Goal: Find specific page/section: Find specific page/section

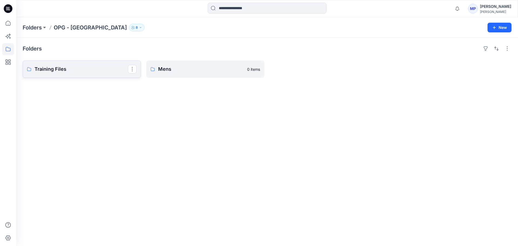
click at [110, 67] on p "Training Files" at bounding box center [81, 69] width 93 height 8
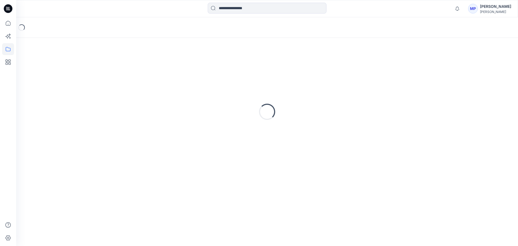
click at [110, 67] on div "Loading..." at bounding box center [267, 111] width 489 height 135
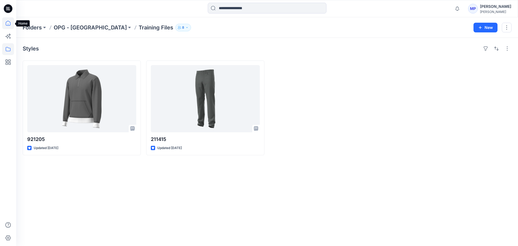
click at [7, 22] on icon at bounding box center [8, 23] width 12 height 12
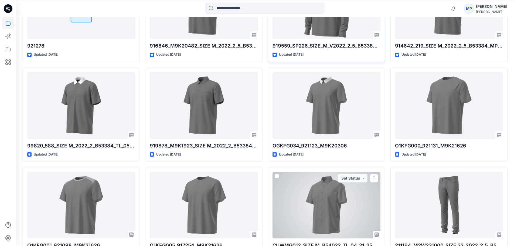
scroll to position [272, 0]
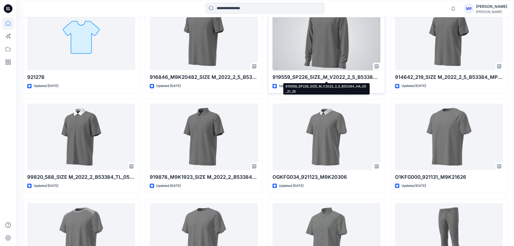
click at [332, 78] on p "919559_SP226_SIZE_M_V2022_2_5_B53384_HA_05_21_25" at bounding box center [327, 77] width 108 height 8
click at [316, 77] on p "919559_SP226_SIZE_M_V2022_2_5_B53384_HA_05_21_25" at bounding box center [327, 77] width 108 height 8
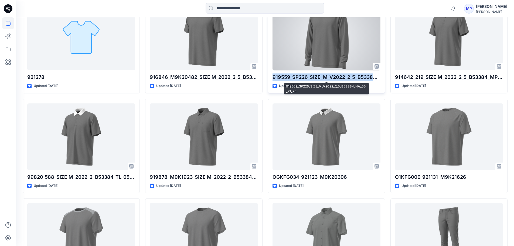
click at [316, 77] on p "919559_SP226_SIZE_M_V2022_2_5_B53384_HA_05_21_25" at bounding box center [327, 77] width 108 height 8
click at [312, 56] on div at bounding box center [327, 37] width 108 height 67
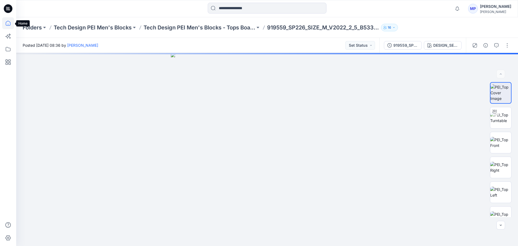
click at [7, 25] on icon at bounding box center [8, 23] width 12 height 12
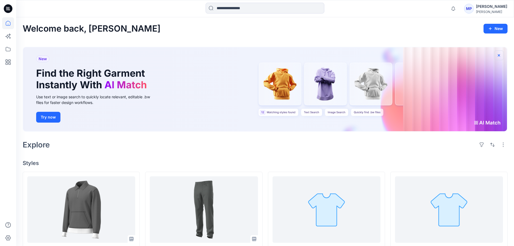
click at [499, 55] on icon "button" at bounding box center [499, 55] width 4 height 4
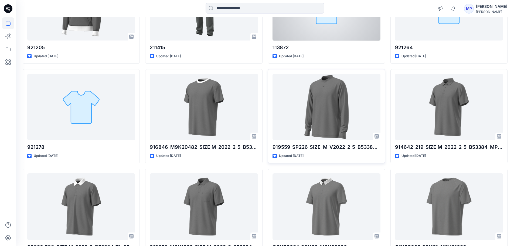
scroll to position [108, 0]
